Goal: Task Accomplishment & Management: Use online tool/utility

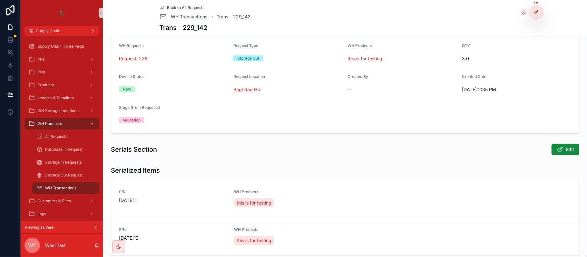
scroll to position [7, 0]
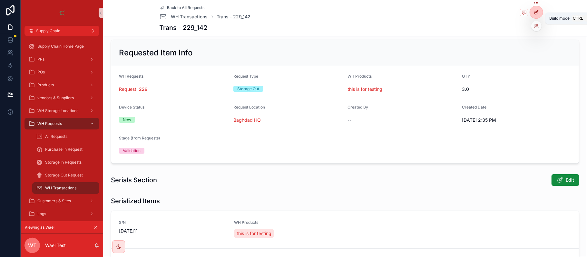
click at [537, 11] on icon at bounding box center [536, 12] width 5 height 5
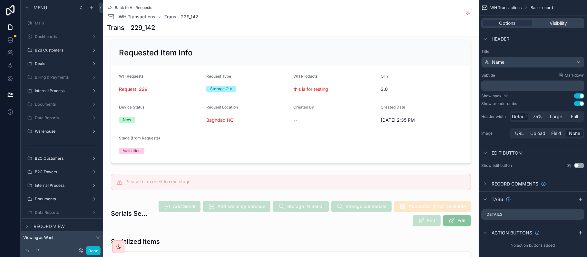
scroll to position [315, 0]
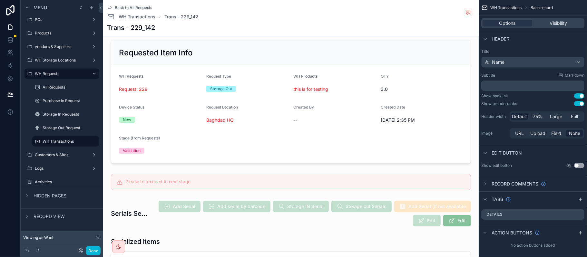
click at [270, 181] on div "scrollable content" at bounding box center [291, 182] width 371 height 21
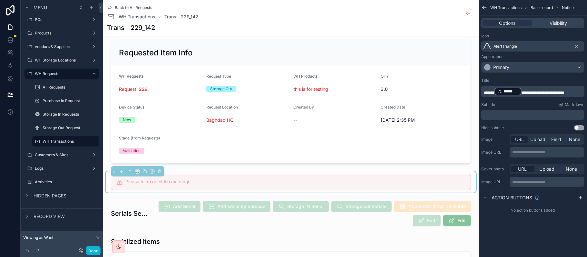
click at [484, 8] on icon "scrollable content" at bounding box center [485, 8] width 6 height 6
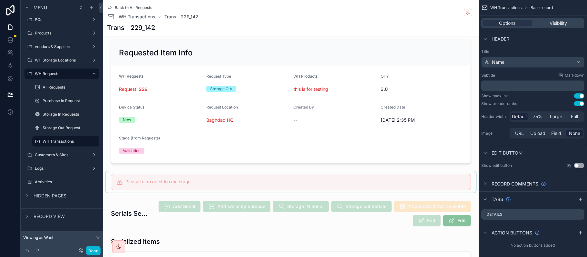
click at [377, 177] on div "scrollable content" at bounding box center [291, 182] width 371 height 21
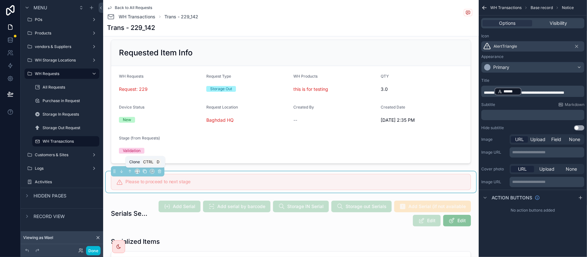
click at [144, 171] on icon "scrollable content" at bounding box center [145, 172] width 3 height 3
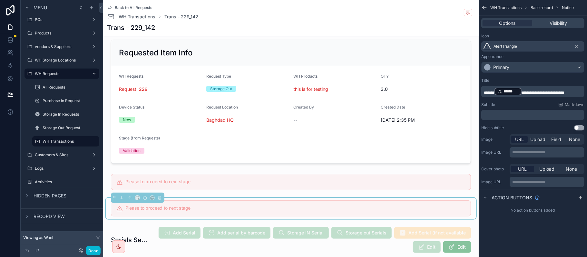
click at [526, 92] on span "**********" at bounding box center [543, 93] width 43 height 4
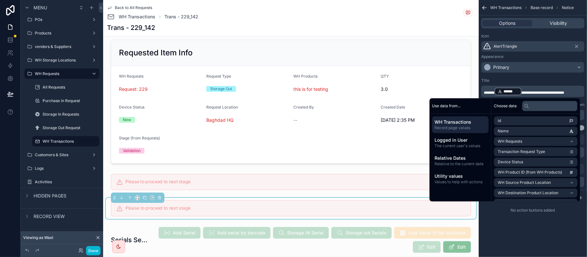
click at [537, 81] on div "Title" at bounding box center [533, 80] width 103 height 5
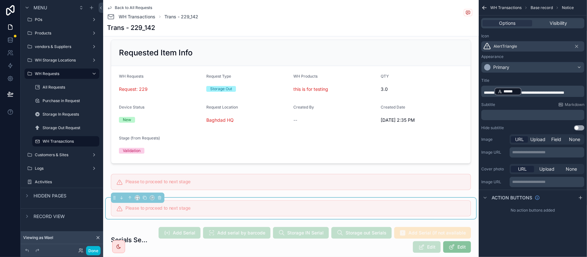
click at [508, 111] on div "﻿" at bounding box center [533, 115] width 103 height 10
click at [506, 114] on p "﻿" at bounding box center [533, 115] width 99 height 5
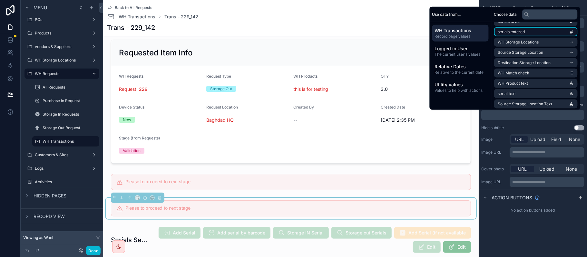
scroll to position [215, 0]
